Goal: Check status: Check status

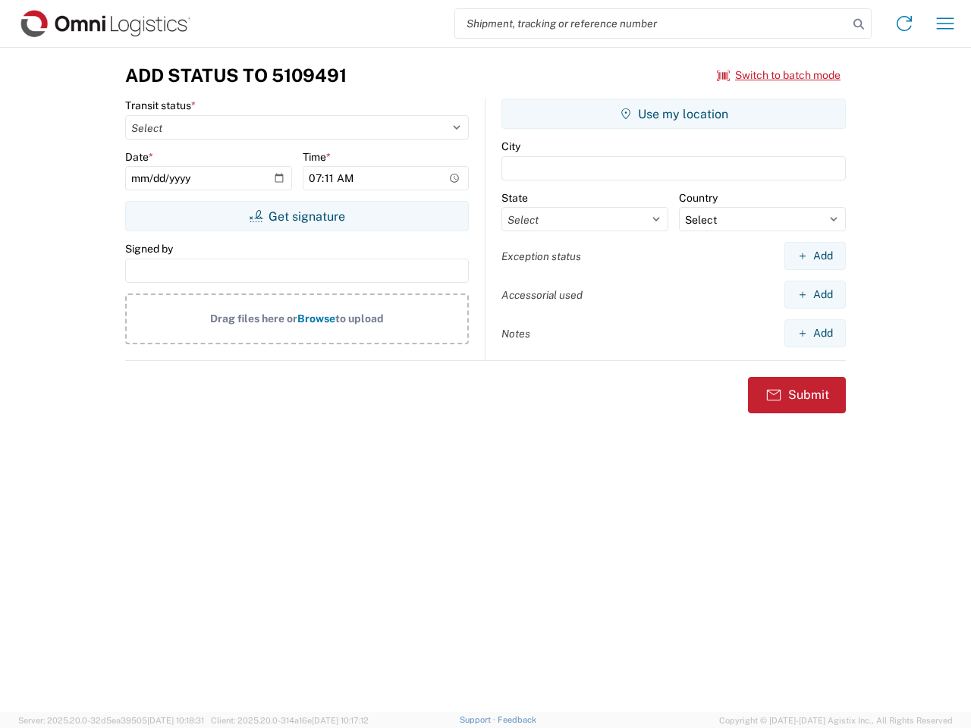
click at [651, 24] on input "search" at bounding box center [651, 23] width 393 height 29
click at [859, 24] on icon at bounding box center [858, 24] width 21 height 21
click at [904, 24] on icon at bounding box center [904, 23] width 24 height 24
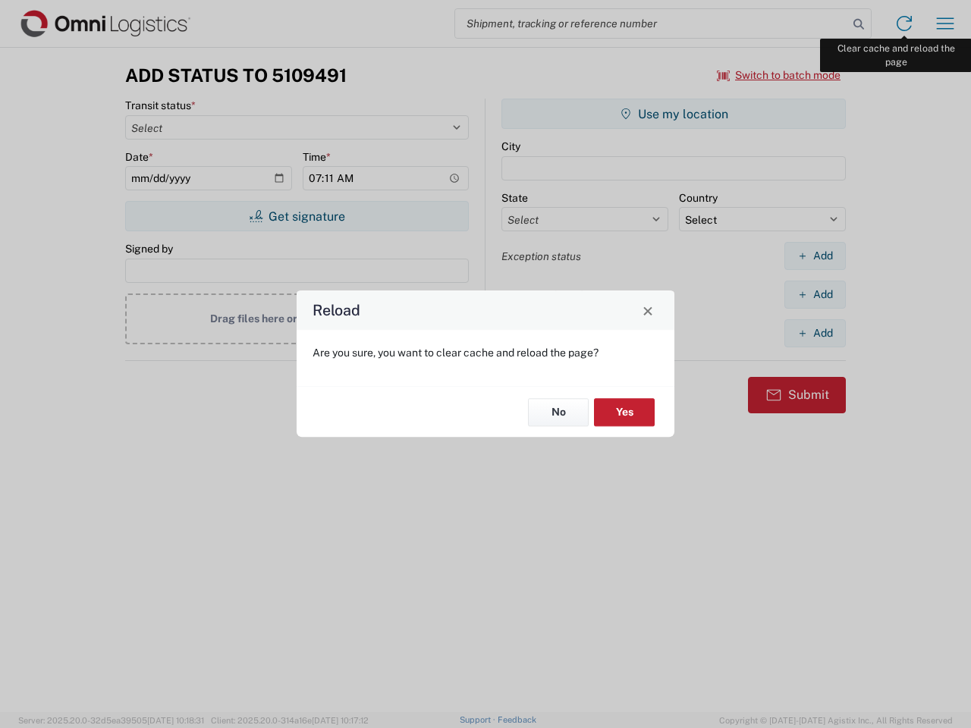
click at [945, 24] on div "Reload Are you sure, you want to clear cache and reload the page? No Yes" at bounding box center [485, 364] width 971 height 728
click at [779, 75] on div "Reload Are you sure, you want to clear cache and reload the page? No Yes" at bounding box center [485, 364] width 971 height 728
click at [297, 216] on div "Reload Are you sure, you want to clear cache and reload the page? No Yes" at bounding box center [485, 364] width 971 height 728
click at [673, 114] on div "Reload Are you sure, you want to clear cache and reload the page? No Yes" at bounding box center [485, 364] width 971 height 728
click at [815, 256] on div "Reload Are you sure, you want to clear cache and reload the page? No Yes" at bounding box center [485, 364] width 971 height 728
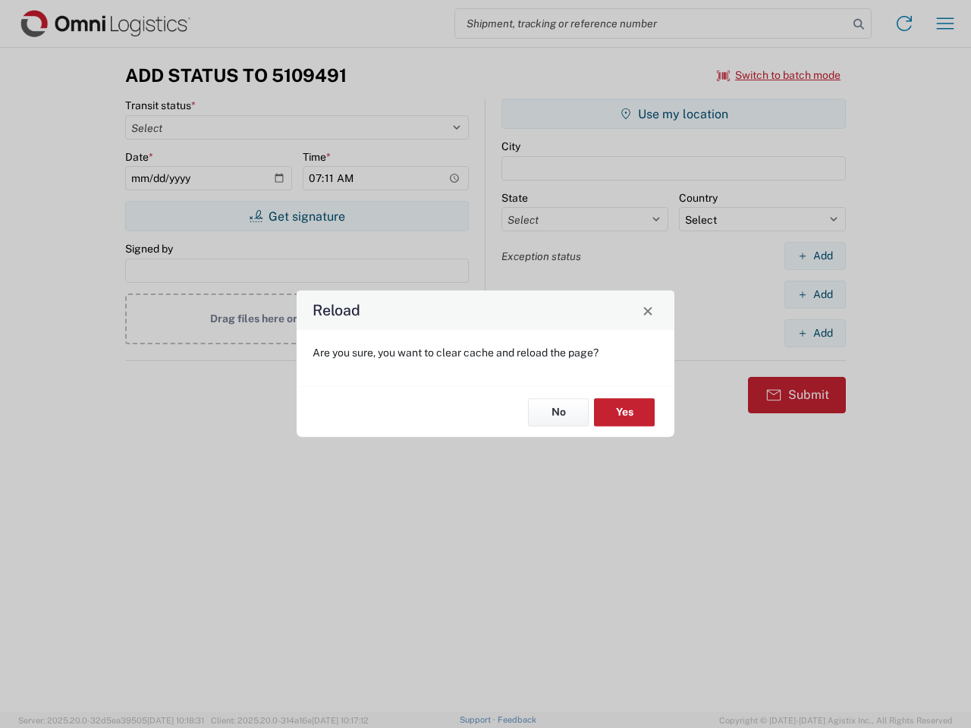
click at [815, 294] on div "Reload Are you sure, you want to clear cache and reload the page? No Yes" at bounding box center [485, 364] width 971 height 728
click at [815, 333] on div "Reload Are you sure, you want to clear cache and reload the page? No Yes" at bounding box center [485, 364] width 971 height 728
